Goal: Task Accomplishment & Management: Manage account settings

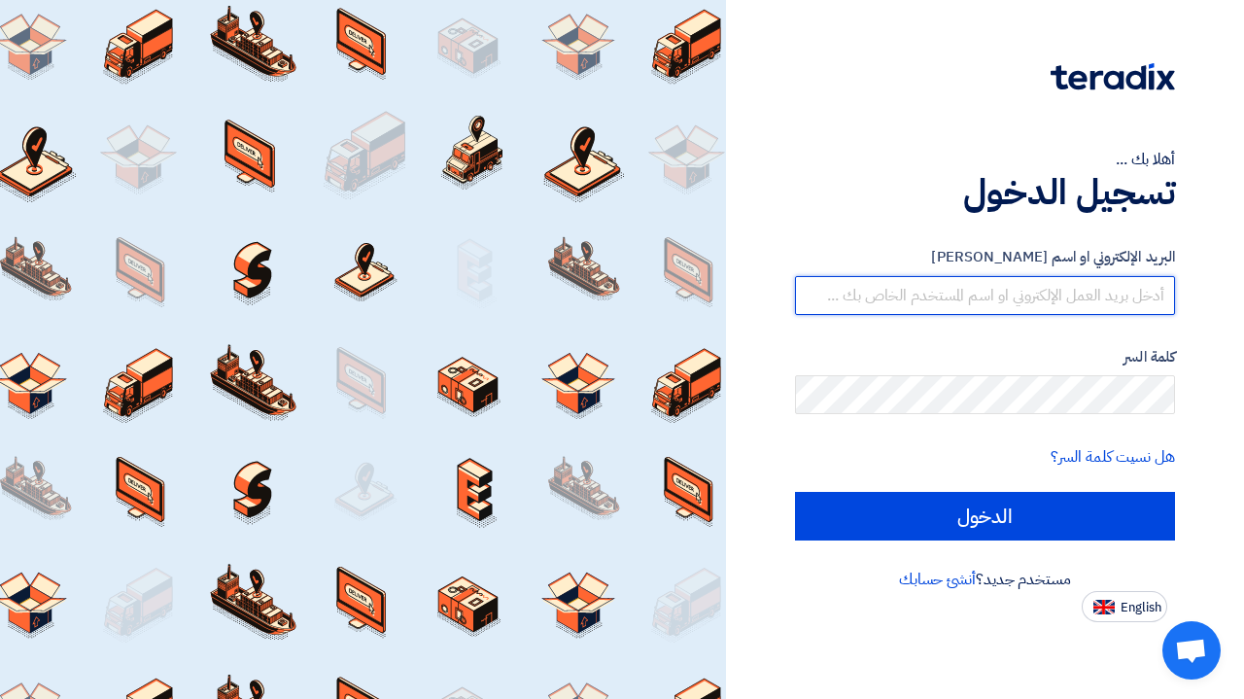
click at [1018, 293] on input "text" at bounding box center [985, 295] width 380 height 39
type input "[PERSON_NAME][EMAIL_ADDRESS][DOMAIN_NAME]"
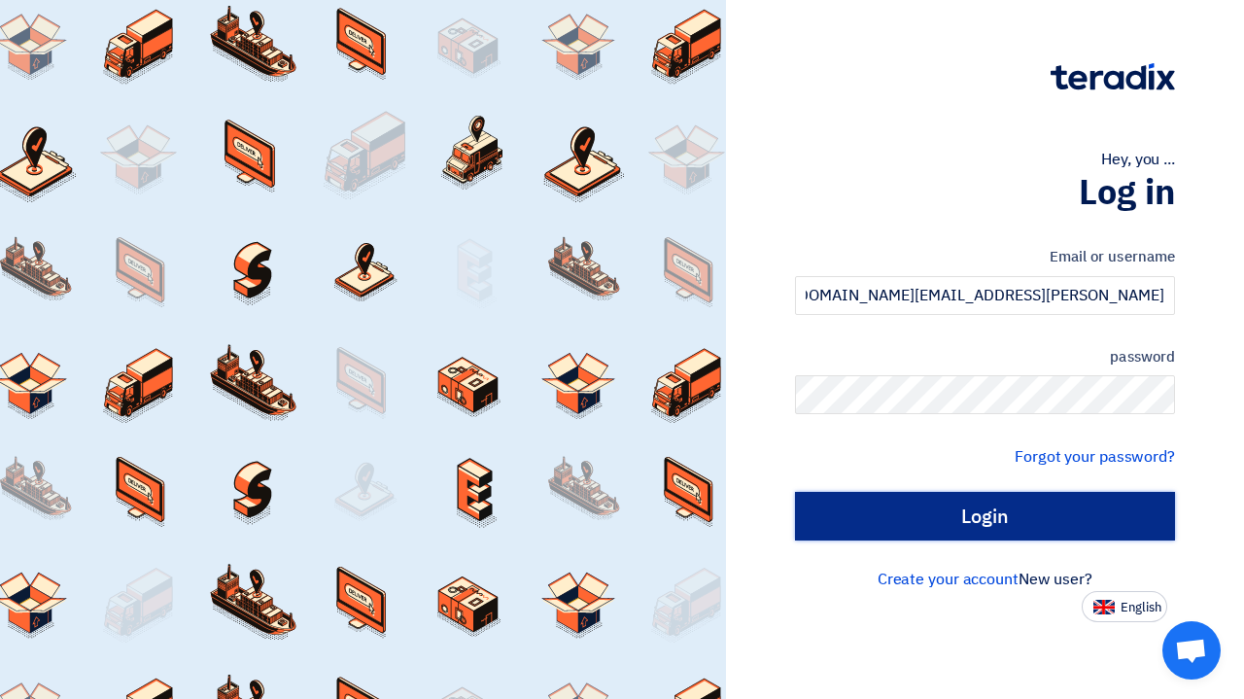
click at [1000, 498] on input "Login" at bounding box center [985, 516] width 380 height 49
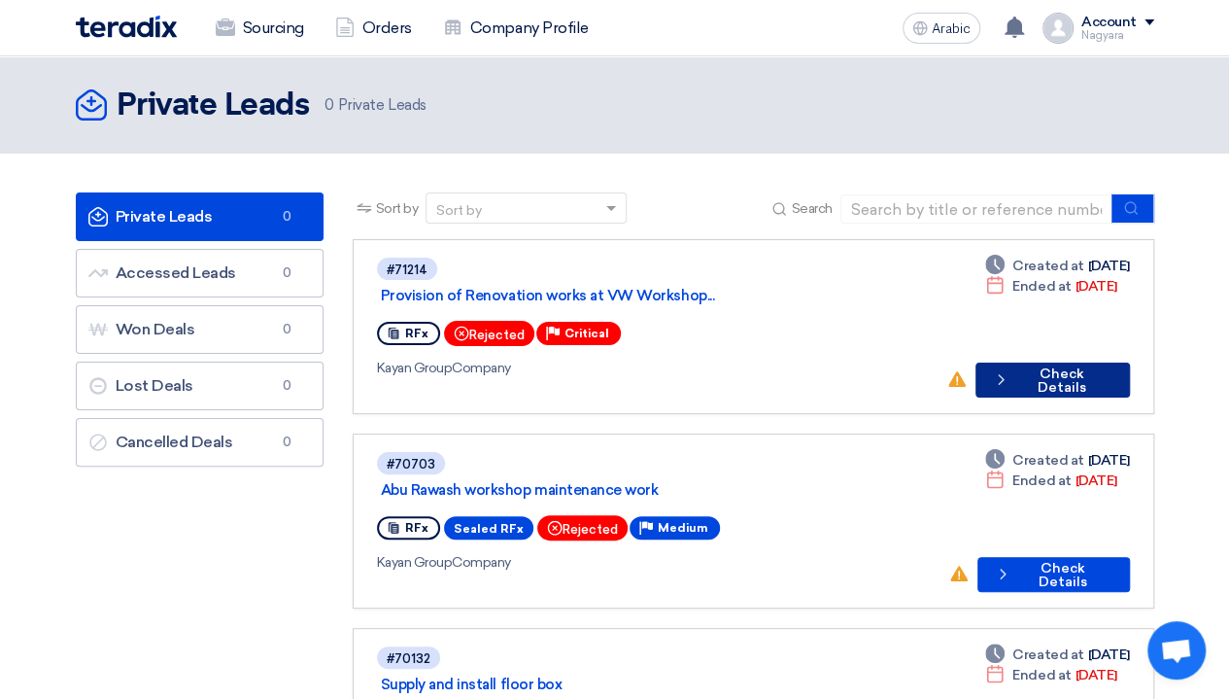
click at [1038, 381] on font "Check Details" at bounding box center [1062, 380] width 49 height 30
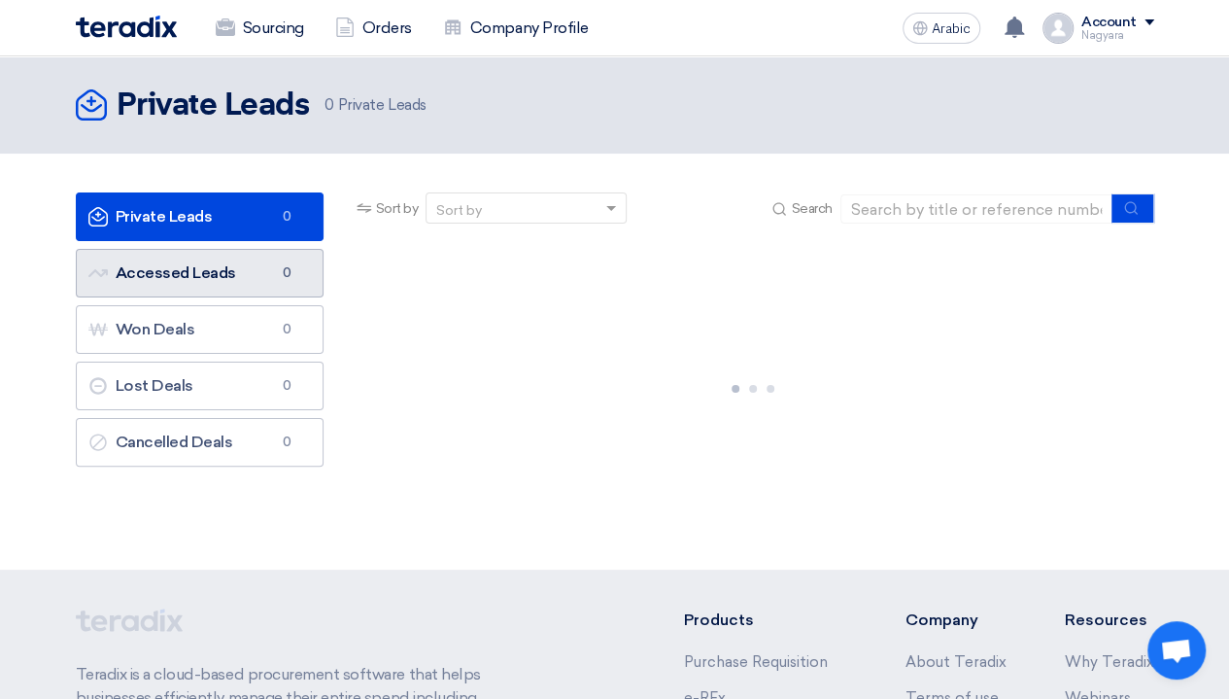
click at [218, 285] on link "Accessed Leads Accessed Leads 0" at bounding box center [200, 273] width 248 height 49
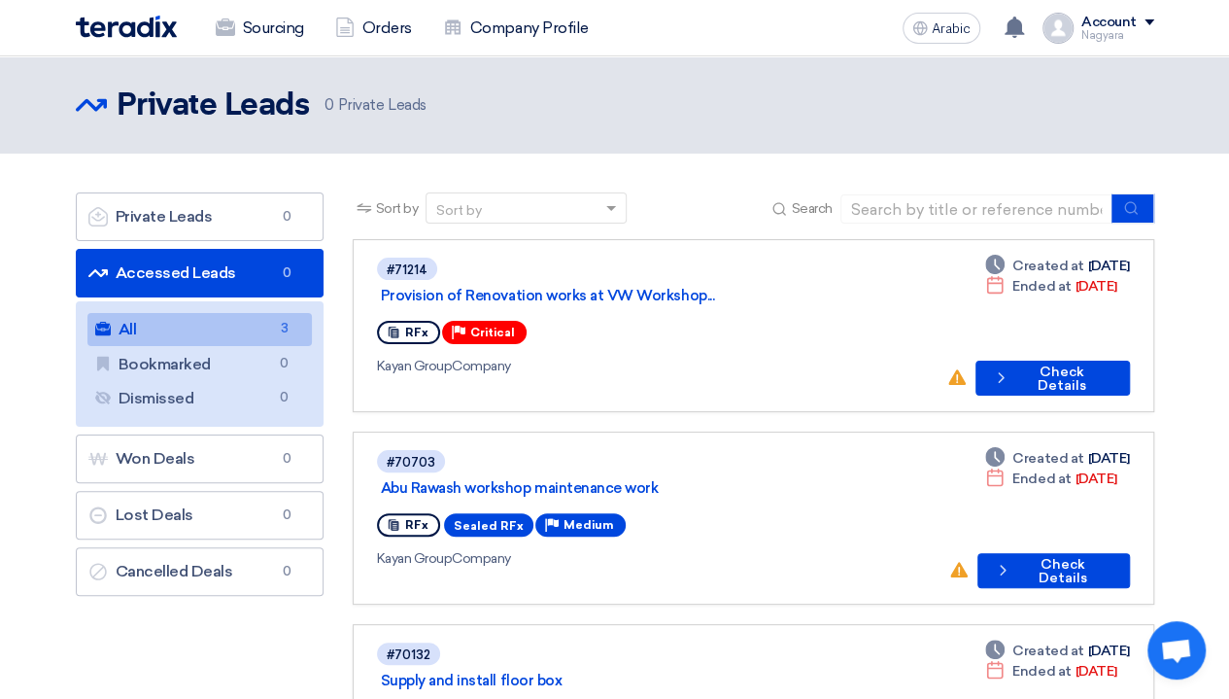
click at [251, 325] on link "All All 3" at bounding box center [199, 329] width 224 height 33
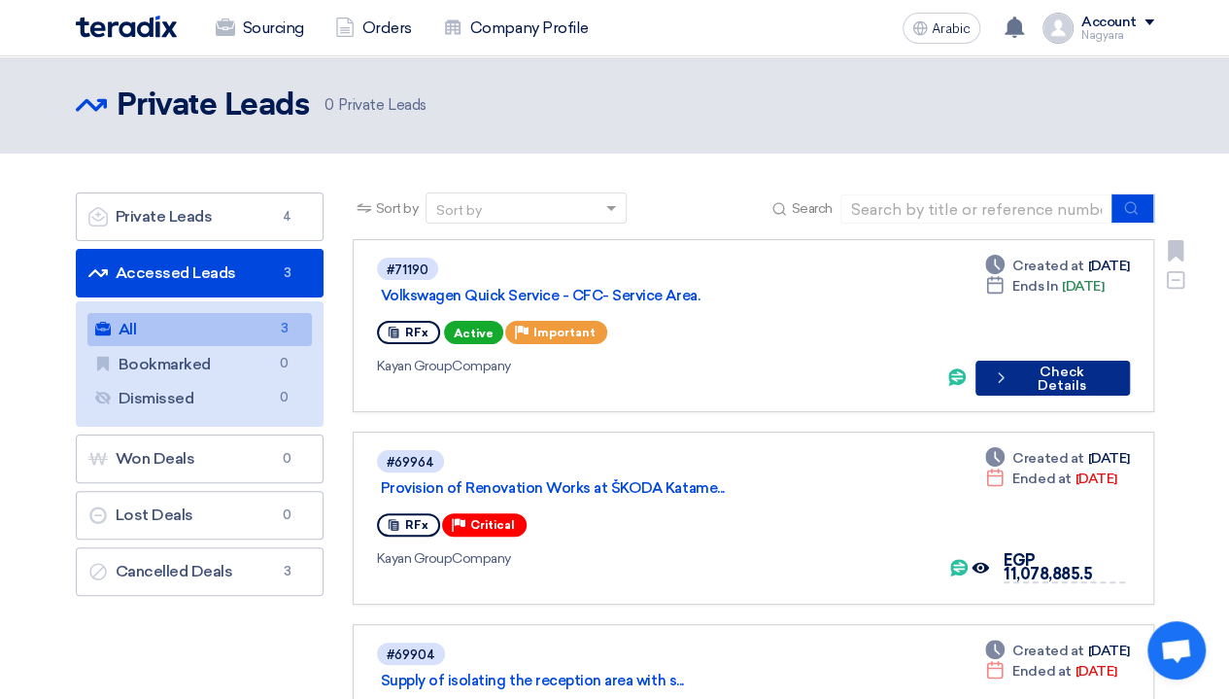
click at [1038, 363] on font "Check Details" at bounding box center [1062, 378] width 49 height 30
